Goal: Task Accomplishment & Management: Manage account settings

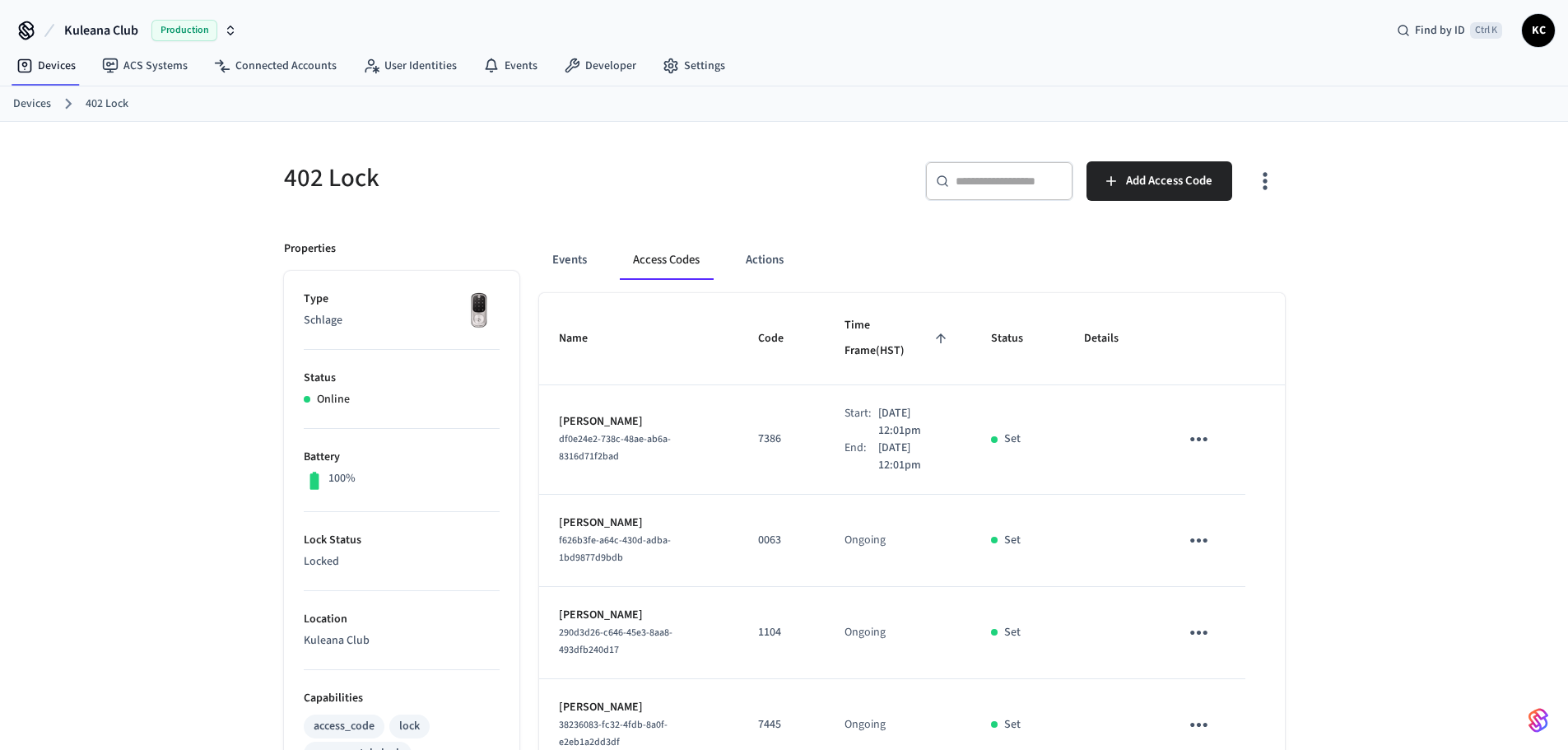
click at [211, 219] on div "402 Lock ​ ​ Add Access Code Properties Type Schlage Status Online Battery 100%…" at bounding box center [784, 763] width 1568 height 1282
click at [250, 421] on div "402 Lock ​ ​ Add Access Code Properties Type Schlage Status Online Battery 100%…" at bounding box center [784, 763] width 1568 height 1282
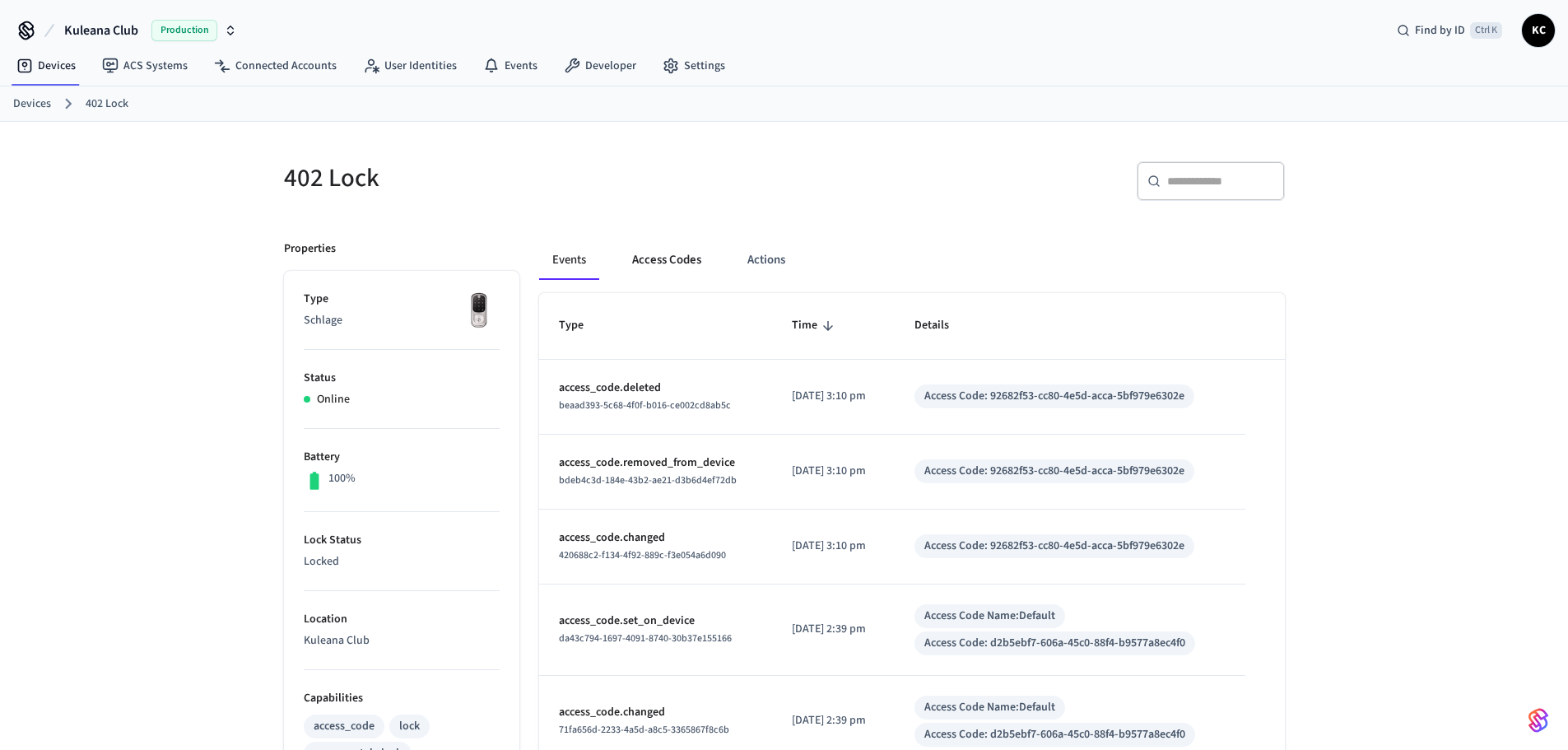
click at [644, 244] on button "Access Codes" at bounding box center [666, 260] width 96 height 40
